Goal: Task Accomplishment & Management: Complete application form

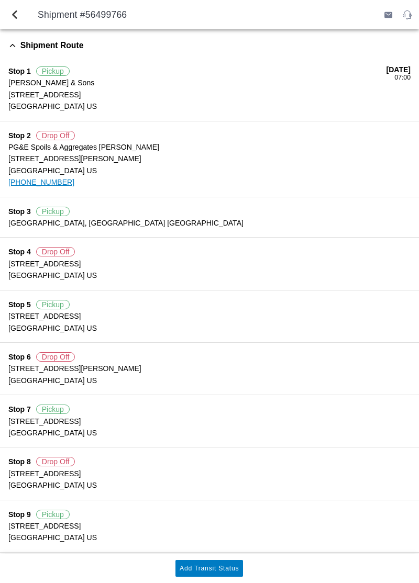
click at [220, 573] on button "Add Transit Status" at bounding box center [209, 568] width 68 height 17
click at [0, 0] on slot "Add Transit Status" at bounding box center [0, 0] width 0 height 0
click at [221, 574] on button "Add Transit Status" at bounding box center [209, 568] width 68 height 17
click at [0, 0] on slot "Add Transit Status" at bounding box center [0, 0] width 0 height 0
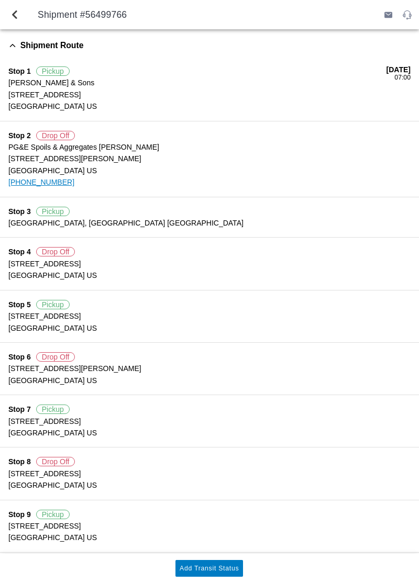
click at [197, 562] on button "Add Transit Status" at bounding box center [209, 568] width 68 height 17
click at [0, 0] on slot "Add Transit Status" at bounding box center [0, 0] width 0 height 0
click at [204, 562] on button "Add Transit Status" at bounding box center [209, 568] width 68 height 17
click at [23, 22] on button "back" at bounding box center [14, 14] width 25 height 25
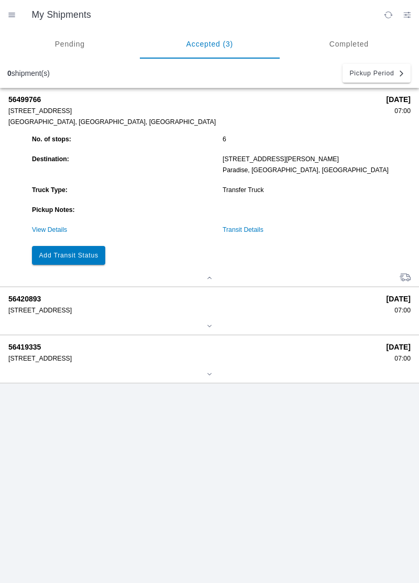
click at [72, 261] on button "Add Transit Status" at bounding box center [68, 255] width 73 height 19
click at [0, 0] on slot "Add Transit Status" at bounding box center [0, 0] width 0 height 0
click at [61, 261] on button "Add Transit Status" at bounding box center [68, 255] width 73 height 19
click at [0, 0] on slot "Add Transit Status" at bounding box center [0, 0] width 0 height 0
click at [61, 261] on button "Add Transit Status" at bounding box center [68, 255] width 73 height 19
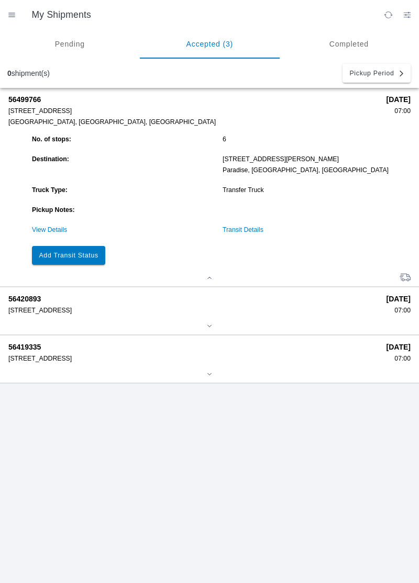
click at [42, 231] on link "View Details" at bounding box center [49, 229] width 35 height 7
click at [47, 232] on link "View Details" at bounding box center [49, 229] width 35 height 7
click at [57, 231] on link "View Details" at bounding box center [49, 229] width 35 height 7
click at [51, 231] on link "View Details" at bounding box center [49, 229] width 35 height 7
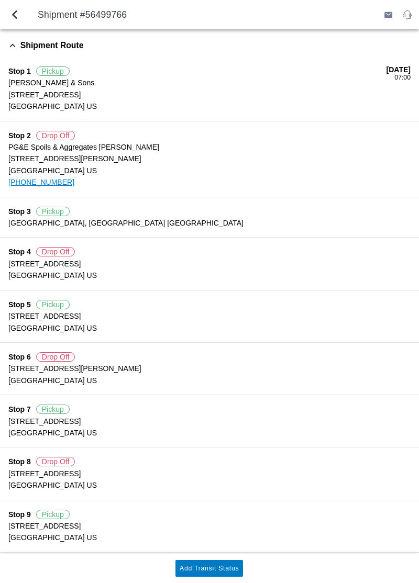
click at [197, 573] on button "Add Transit Status" at bounding box center [209, 568] width 68 height 17
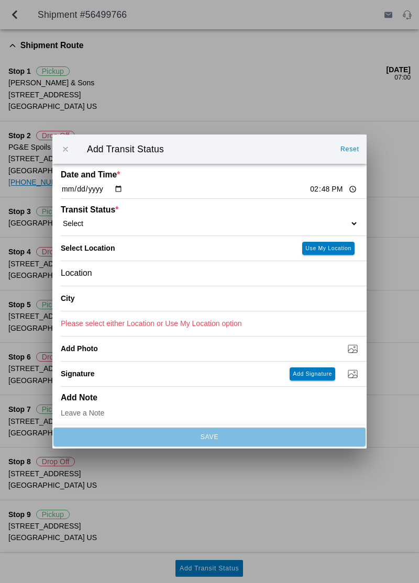
click at [136, 219] on select "Select Arrive at Drop Off Arrive at Pickup Break Start Break Stop Depart Drop O…" at bounding box center [209, 223] width 297 height 9
select select "ARVDLVLOC"
click at [333, 244] on button "Use My Location" at bounding box center [328, 248] width 52 height 13
type input "Paradise"
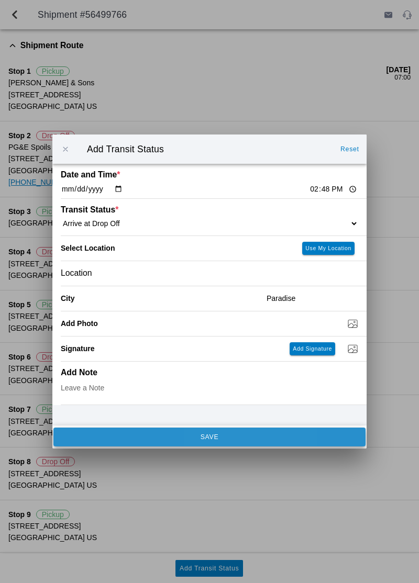
click at [116, 436] on span "SAVE" at bounding box center [209, 437] width 298 height 6
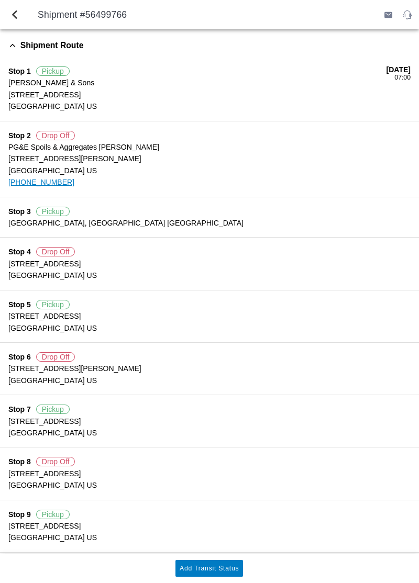
click at [0, 0] on slot "Add Transit Status" at bounding box center [0, 0] width 0 height 0
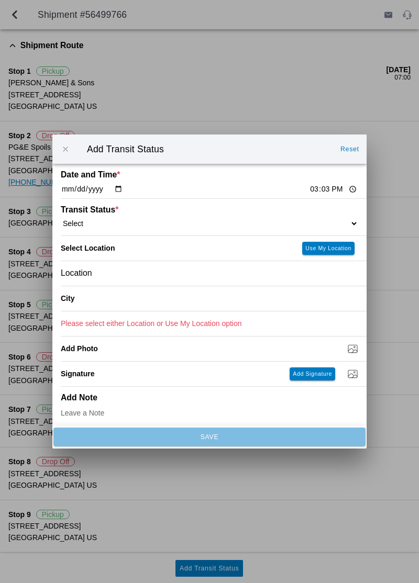
click at [309, 194] on input "15:03" at bounding box center [333, 189] width 49 height 11
click at [309, 191] on input "15:03" at bounding box center [333, 189] width 49 height 11
type input "15:11"
click at [311, 214] on div "Transit Status * Select Arrive at Drop Off Arrive at Pickup Break Start Break S…" at bounding box center [209, 217] width 297 height 37
click at [302, 213] on div "Transit Status * Select Arrive at Drop Off Arrive at Pickup Break Start Break S…" at bounding box center [209, 217] width 297 height 37
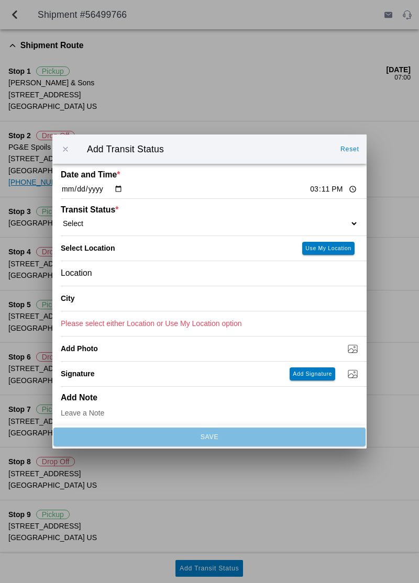
click at [320, 221] on select "Select Arrive at Drop Off Arrive at Pickup Break Start Break Stop Depart Drop O…" at bounding box center [209, 223] width 297 height 9
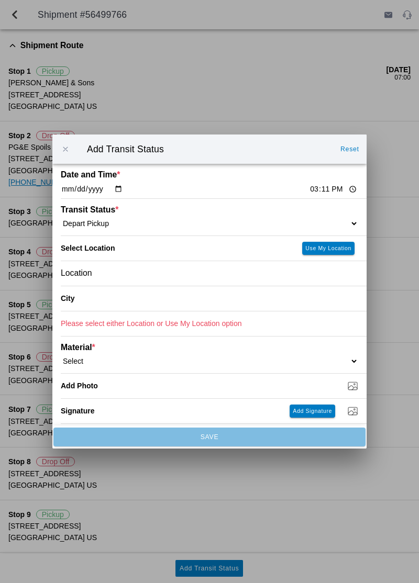
click at [334, 220] on select "Select Arrive at Drop Off Arrive at Pickup Break Start Break Stop Depart Drop O…" at bounding box center [209, 223] width 297 height 9
select select "DPTDLVLOC"
click at [320, 251] on button "Use My Location" at bounding box center [328, 248] width 52 height 13
type input "Paradise"
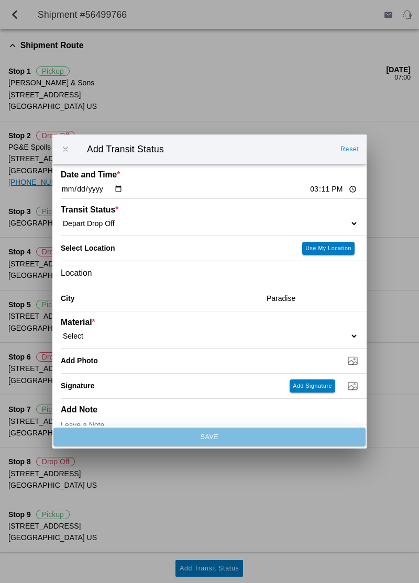
click at [280, 338] on select "Select 1" x 3" Rock 1" x 4" Rock 2" x 4" Rock Asphalt Cold Patch Backfill Spec …" at bounding box center [209, 335] width 297 height 9
select select "708650"
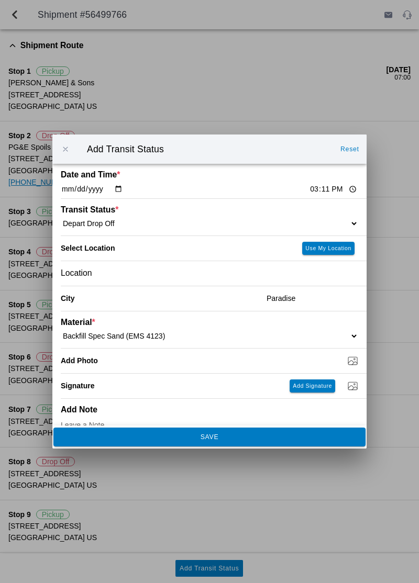
click at [227, 445] on button "SAVE" at bounding box center [209, 437] width 312 height 19
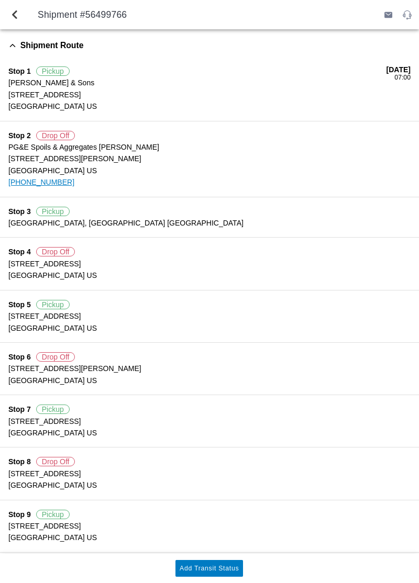
click at [0, 0] on slot "Add Transit Status" at bounding box center [0, 0] width 0 height 0
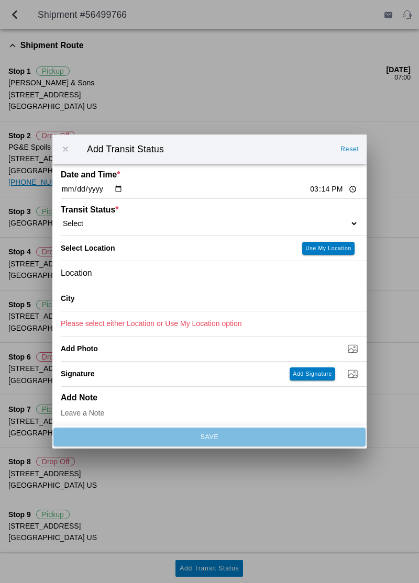
click at [309, 192] on input "15:14" at bounding box center [333, 189] width 49 height 11
type input "16:00"
click at [331, 225] on select "Select Arrive at Drop Off Arrive at Pickup Break Start Break Stop Depart Drop O…" at bounding box center [209, 223] width 297 height 9
select select "DELIVRED"
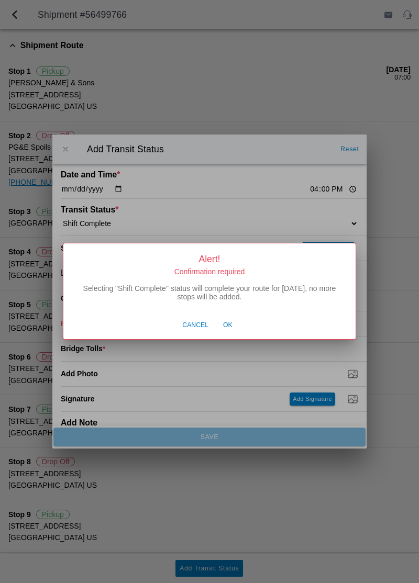
click at [227, 337] on div "Cancel Ok" at bounding box center [209, 326] width 292 height 28
click at [232, 332] on button "Ok" at bounding box center [228, 326] width 20 height 20
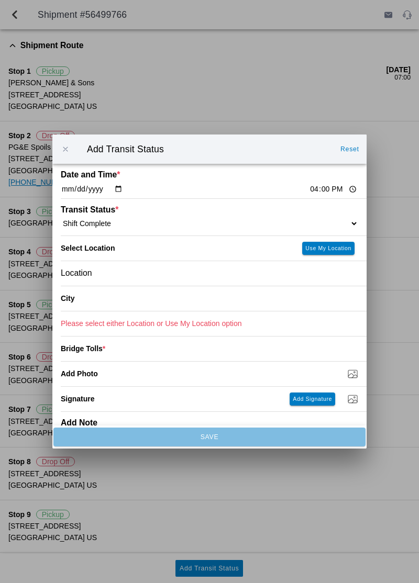
click at [268, 275] on div "Location" at bounding box center [209, 273] width 297 height 25
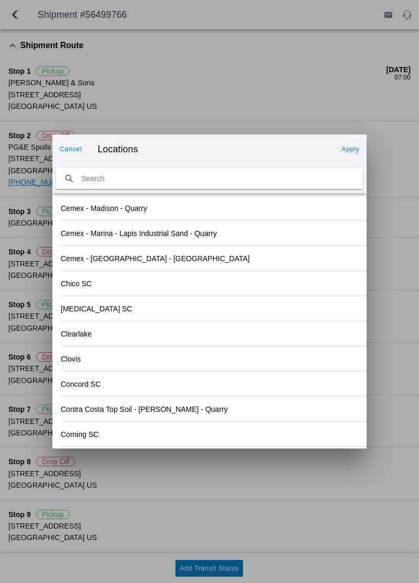
scroll to position [1226, 0]
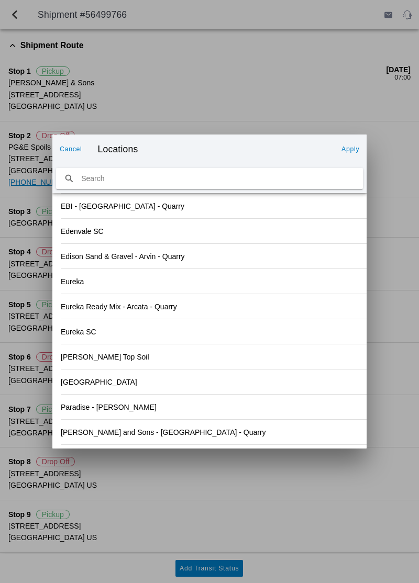
click at [223, 437] on div "[PERSON_NAME] and Sons - [GEOGRAPHIC_DATA] - Quarry" at bounding box center [209, 432] width 297 height 25
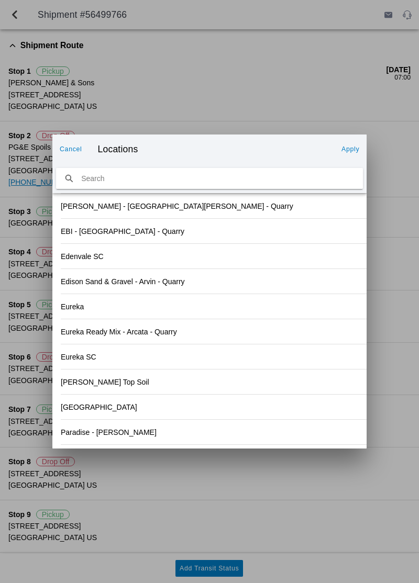
click at [0, 0] on slot "Apply" at bounding box center [0, 0] width 0 height 0
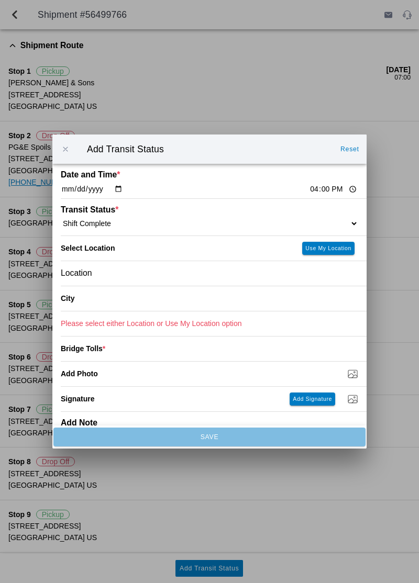
type input "[GEOGRAPHIC_DATA]"
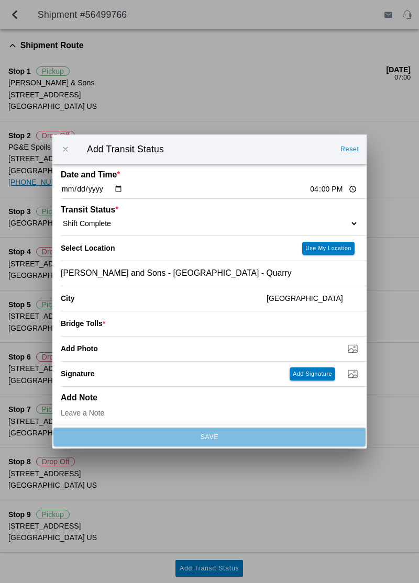
click at [312, 327] on input "number" at bounding box center [231, 323] width 253 height 23
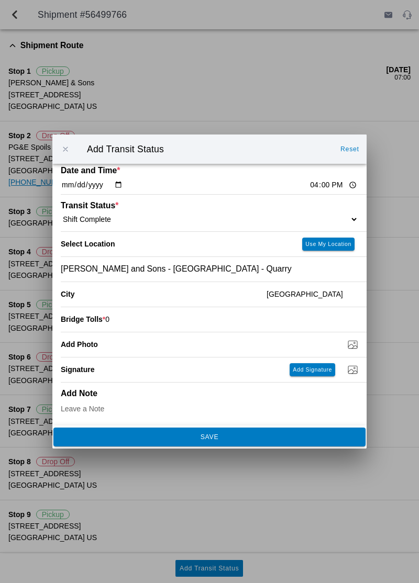
scroll to position [0, 0]
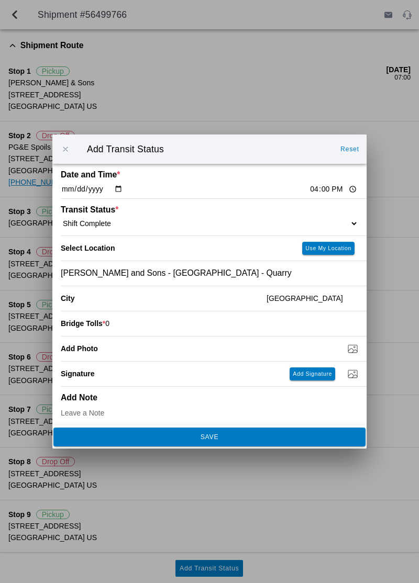
type input "0"
click at [277, 445] on button "SAVE" at bounding box center [209, 437] width 312 height 19
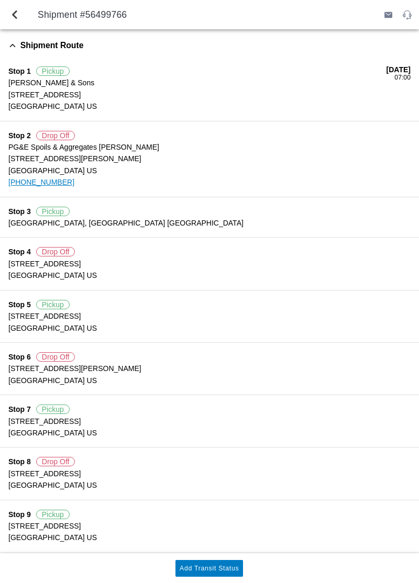
click at [0, 0] on slot "Add Transit Status" at bounding box center [0, 0] width 0 height 0
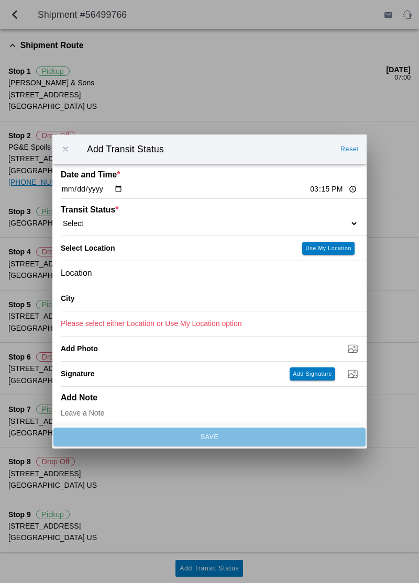
click at [329, 526] on ion-backdrop at bounding box center [209, 291] width 419 height 583
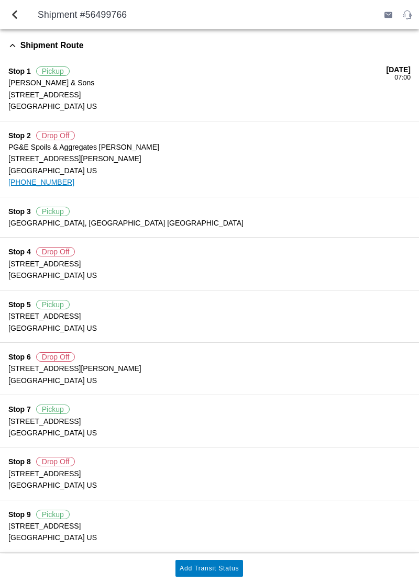
click at [0, 0] on slot "Add Transit Status" at bounding box center [0, 0] width 0 height 0
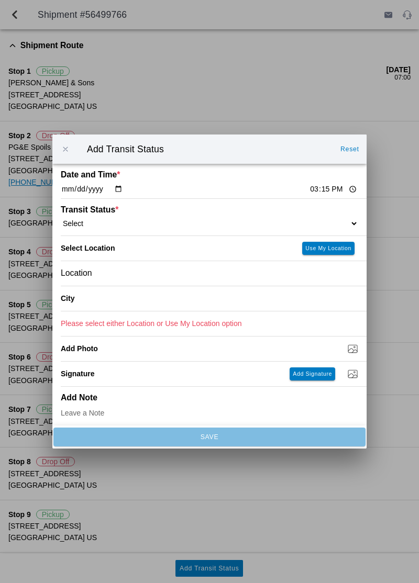
click at [309, 192] on input "15:15" at bounding box center [333, 189] width 49 height 11
type input "16:00"
click at [326, 224] on select "Select Arrive at Drop Off Arrive at Pickup Break Start Break Stop Depart Drop O…" at bounding box center [209, 223] width 297 height 9
select select "DELIVRED"
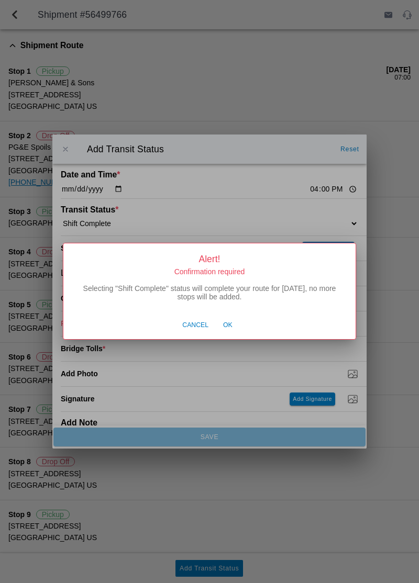
click at [229, 331] on button "Ok" at bounding box center [228, 326] width 20 height 20
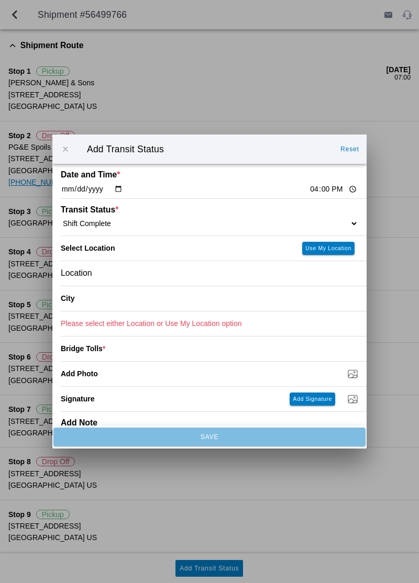
click at [254, 283] on div "Location" at bounding box center [209, 273] width 297 height 25
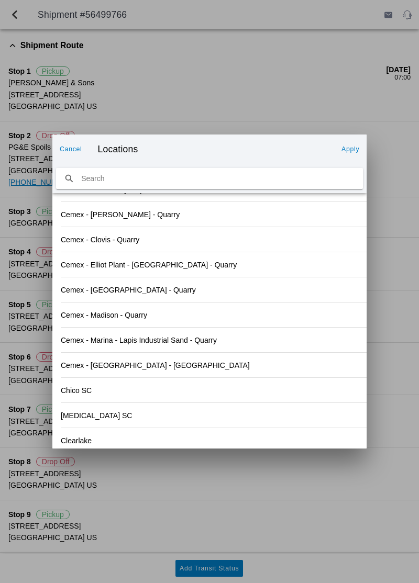
scroll to position [1226, 0]
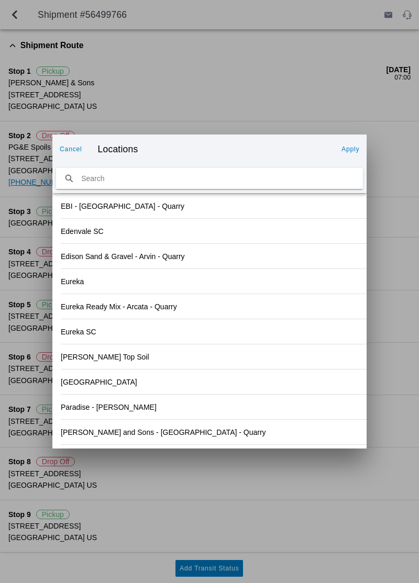
click at [278, 435] on div "[PERSON_NAME] and Sons - [GEOGRAPHIC_DATA] - Quarry" at bounding box center [209, 432] width 297 height 25
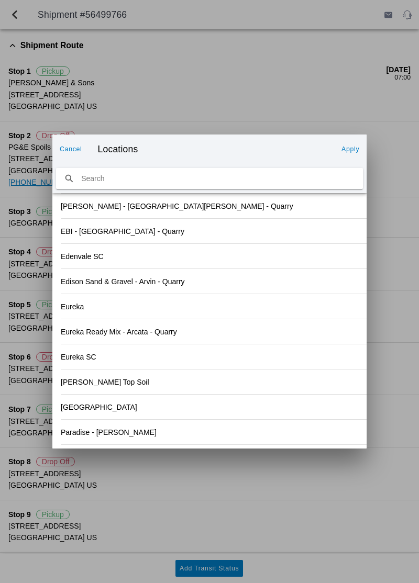
click at [0, 0] on slot "Apply" at bounding box center [0, 0] width 0 height 0
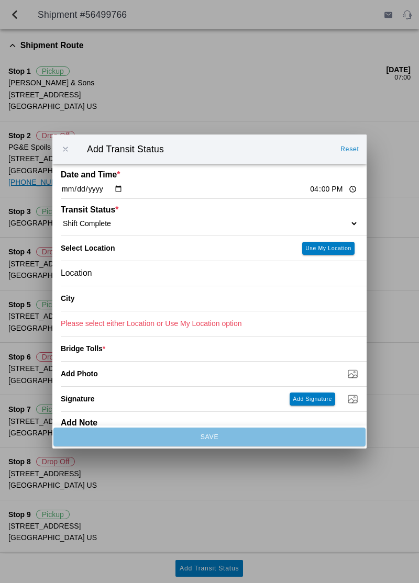
type input "[GEOGRAPHIC_DATA]"
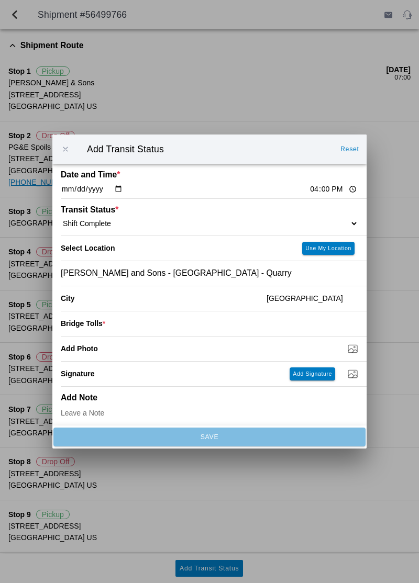
click at [305, 331] on input "number" at bounding box center [231, 323] width 253 height 23
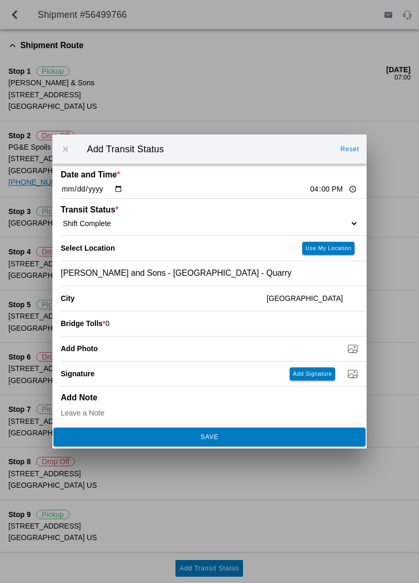
type input "0"
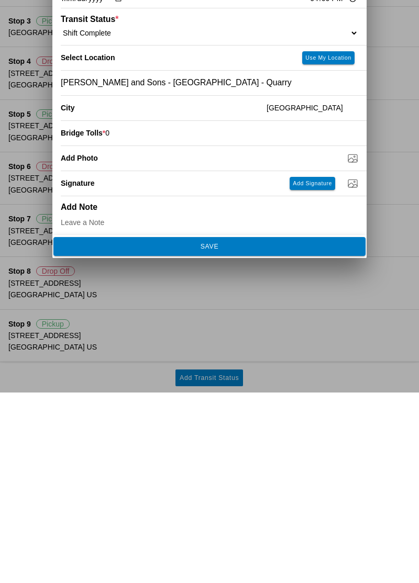
scroll to position [4, 0]
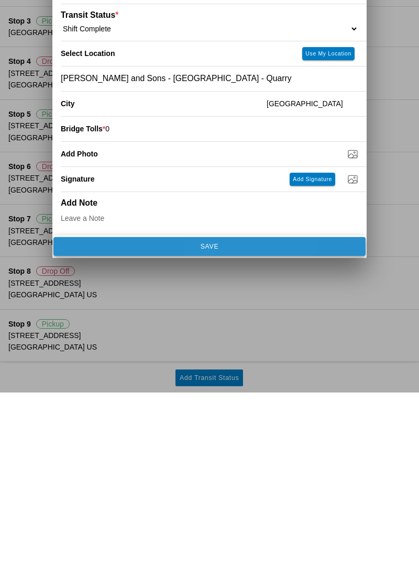
click at [294, 439] on span "SAVE" at bounding box center [209, 437] width 298 height 6
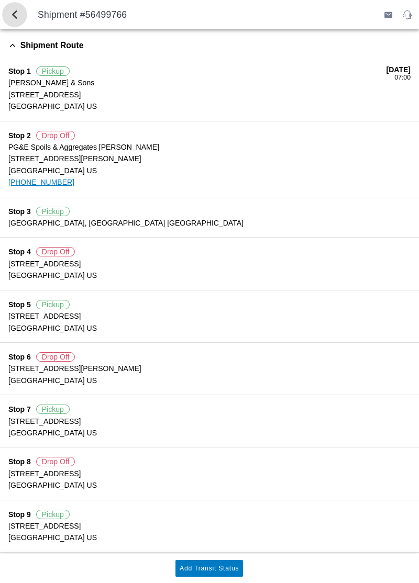
click at [18, 12] on span "back" at bounding box center [14, 14] width 13 height 25
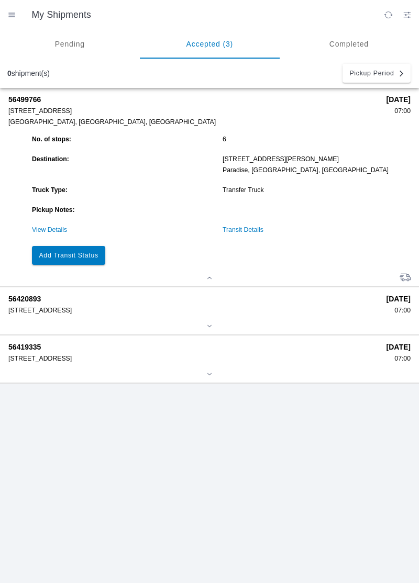
click at [291, 446] on div "56499766 [STREET_ADDRESS] [DATE] 07:00 No. of stops: 6 Destination: [STREET_ADD…" at bounding box center [209, 335] width 419 height 495
click at [303, 436] on div "56499766 [STREET_ADDRESS] [DATE] 07:00 No. of stops: 6 Destination: [STREET_ADD…" at bounding box center [209, 335] width 419 height 495
